Goal: Task Accomplishment & Management: Use online tool/utility

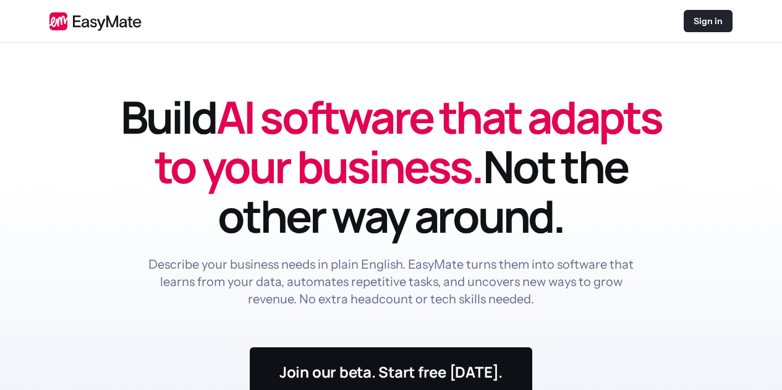
click at [710, 17] on p "Sign in" at bounding box center [708, 21] width 29 height 12
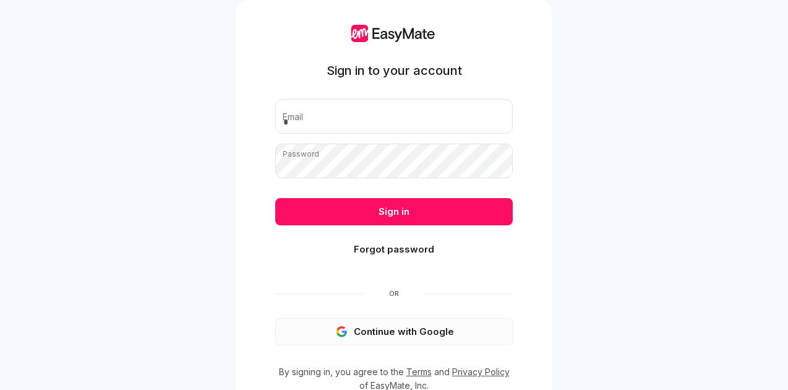
click at [402, 328] on button "Continue with Google" at bounding box center [393, 331] width 237 height 27
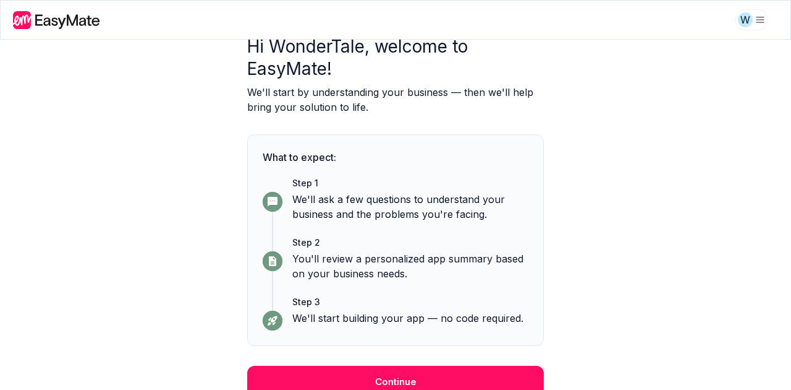
scroll to position [84, 0]
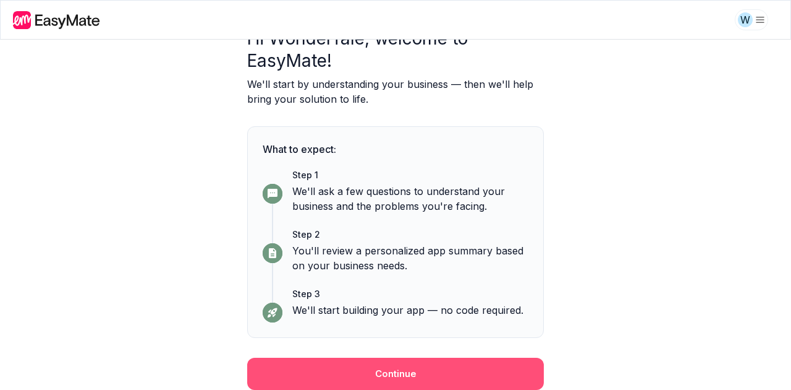
click at [412, 378] on button "Continue" at bounding box center [395, 373] width 297 height 32
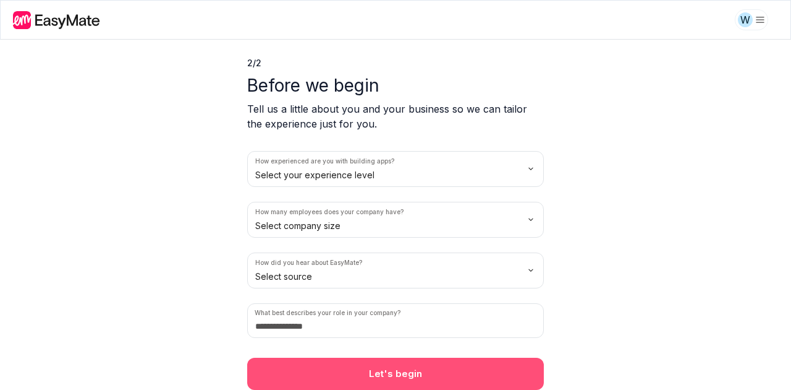
scroll to position [37, 0]
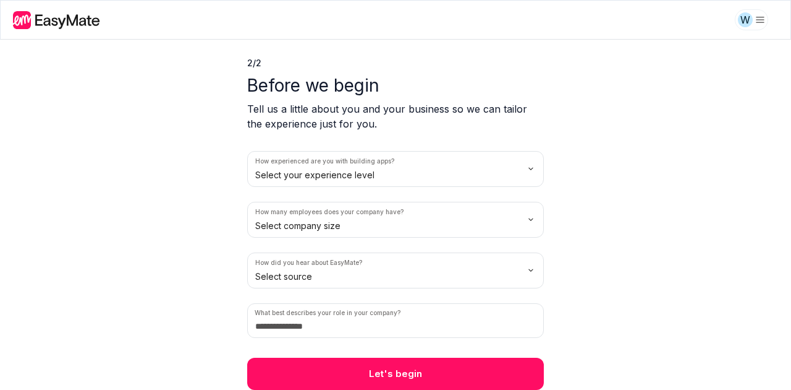
click at [527, 169] on html "W 2 / 2 Before we begin Tell us a little about you and your business so we can …" at bounding box center [395, 195] width 791 height 390
click at [531, 218] on html "W 2 / 2 Before we begin Tell us a little about you and your business so we can …" at bounding box center [395, 195] width 791 height 390
click at [532, 269] on html "W 2 / 2 Before we begin Tell us a little about you and your business so we can …" at bounding box center [395, 195] width 791 height 390
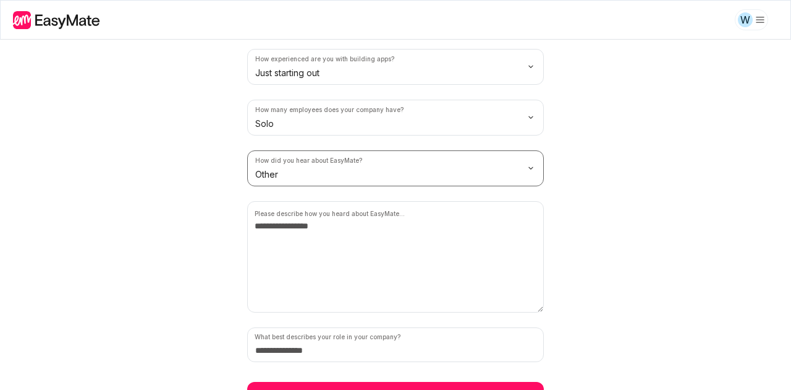
scroll to position [163, 0]
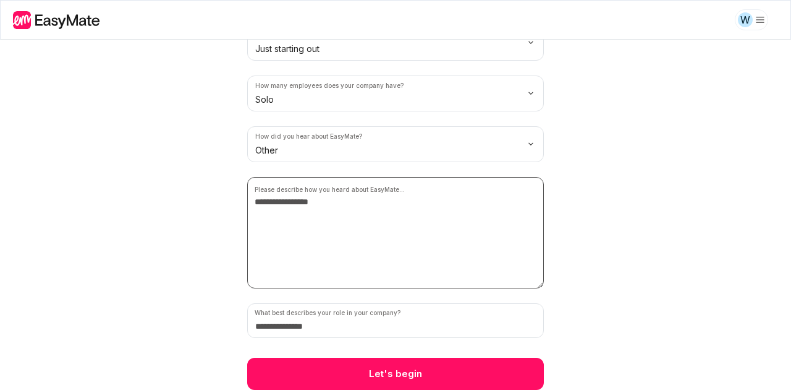
click at [368, 207] on textarea at bounding box center [395, 232] width 297 height 111
type textarea "**********"
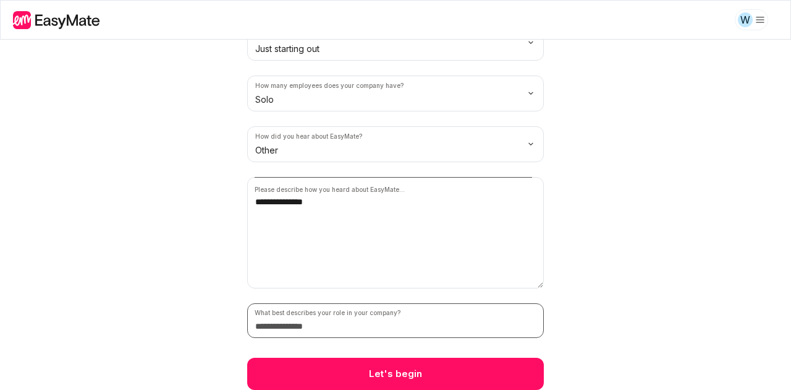
click at [336, 333] on input at bounding box center [395, 320] width 297 height 35
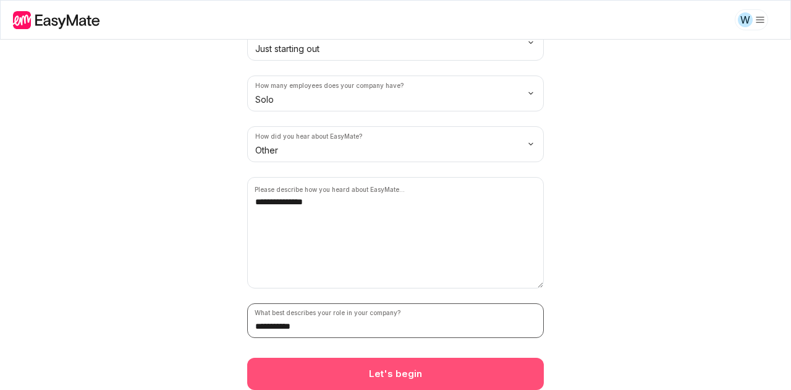
type input "**********"
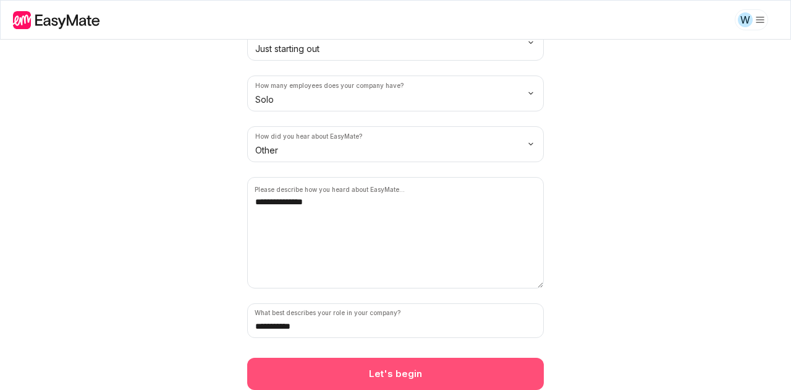
click at [385, 375] on button "Let's begin" at bounding box center [395, 373] width 297 height 32
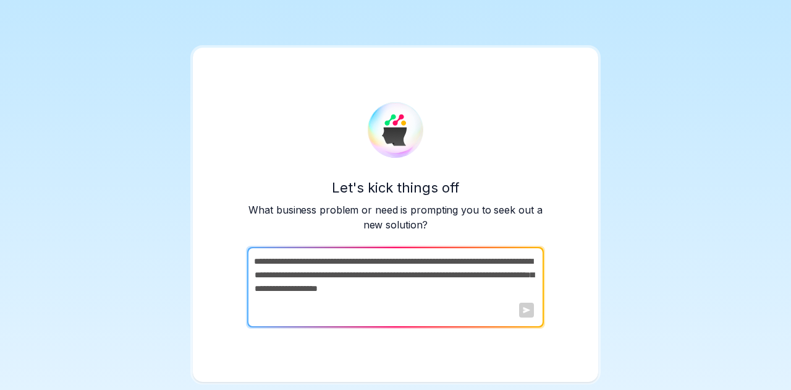
click at [526, 310] on div at bounding box center [526, 309] width 15 height 15
click at [526, 313] on div at bounding box center [526, 309] width 15 height 15
click at [527, 315] on div at bounding box center [526, 309] width 15 height 15
drag, startPoint x: 297, startPoint y: 262, endPoint x: 351, endPoint y: 266, distance: 54.0
click at [351, 266] on textarea at bounding box center [394, 287] width 294 height 80
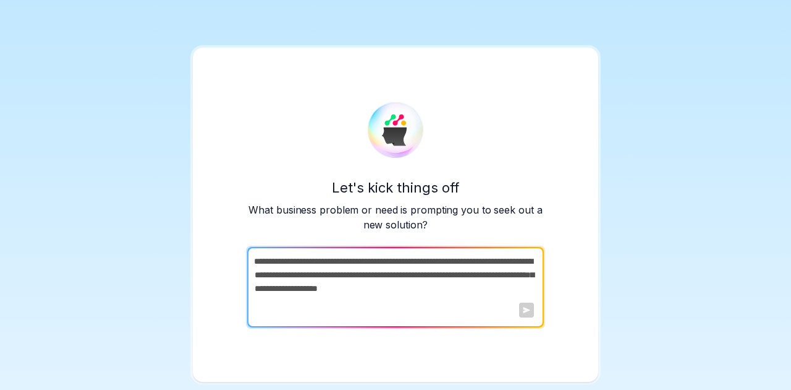
drag, startPoint x: 254, startPoint y: 260, endPoint x: 515, endPoint y: 305, distance: 264.8
click at [515, 305] on textarea at bounding box center [394, 287] width 294 height 80
click at [495, 288] on textarea at bounding box center [394, 287] width 294 height 80
click at [495, 284] on textarea at bounding box center [394, 287] width 294 height 80
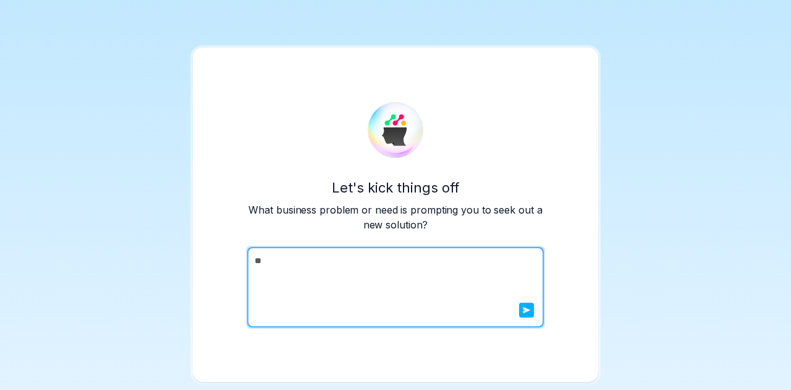
type textarea "*"
type textarea "**********"
click at [528, 312] on icon "submit" at bounding box center [526, 309] width 7 height 7
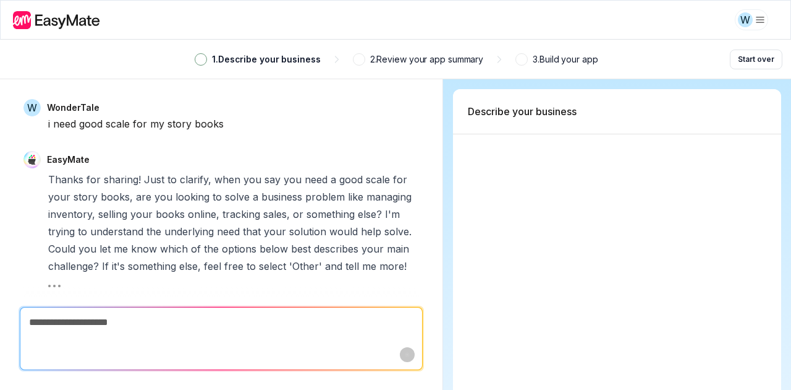
type textarea "*"
